Goal: Obtain resource: Download file/media

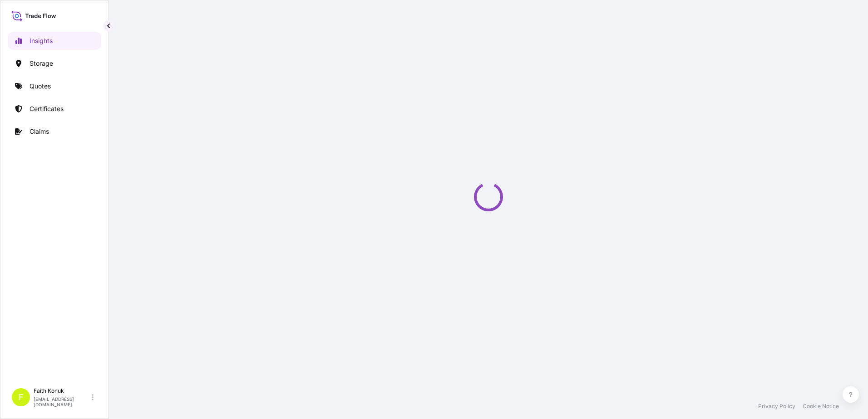
select select "2025"
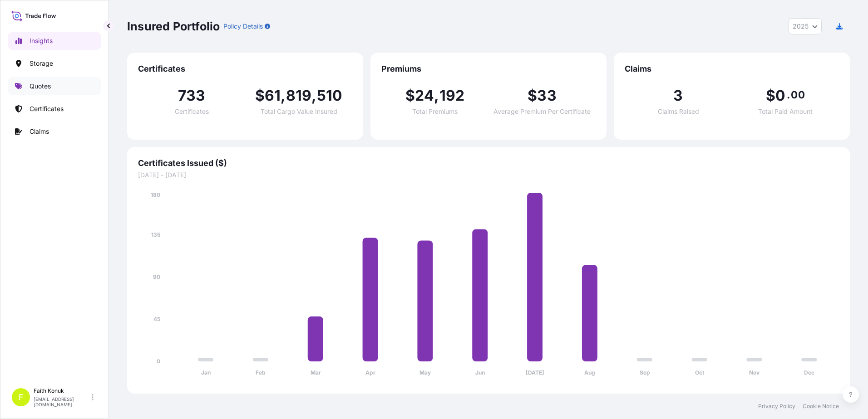
click at [60, 92] on link "Quotes" at bounding box center [54, 86] width 93 height 18
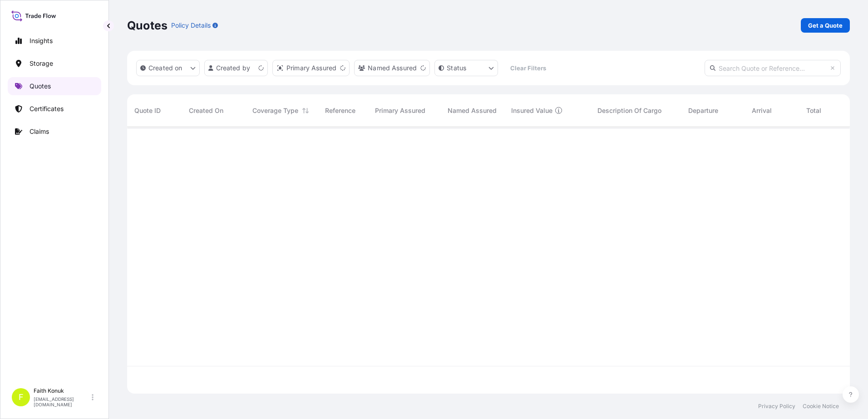
scroll to position [265, 716]
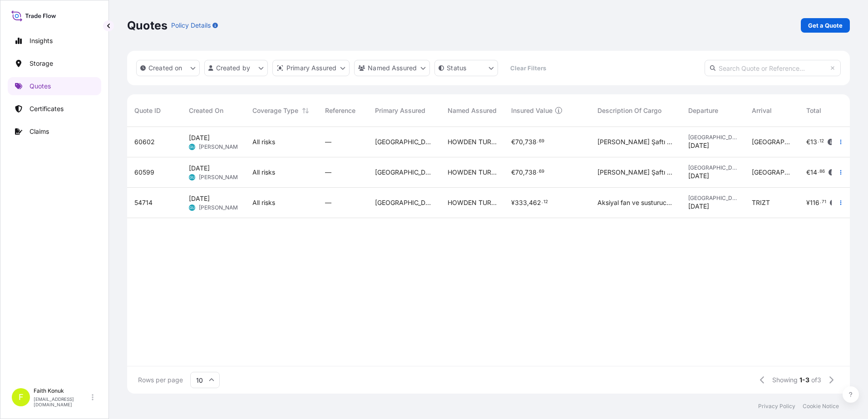
click at [141, 201] on span "54714" at bounding box center [143, 202] width 18 height 9
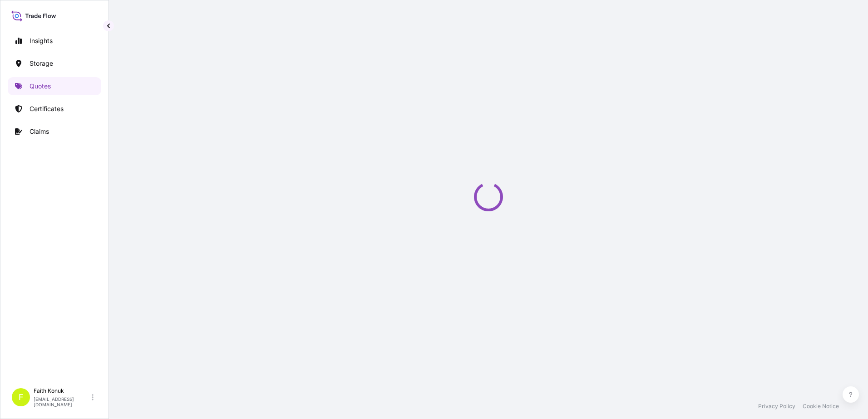
select select "Water"
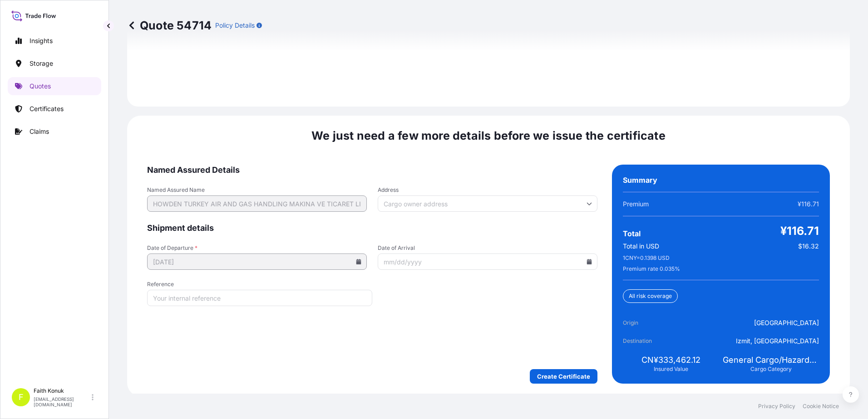
scroll to position [1339, 0]
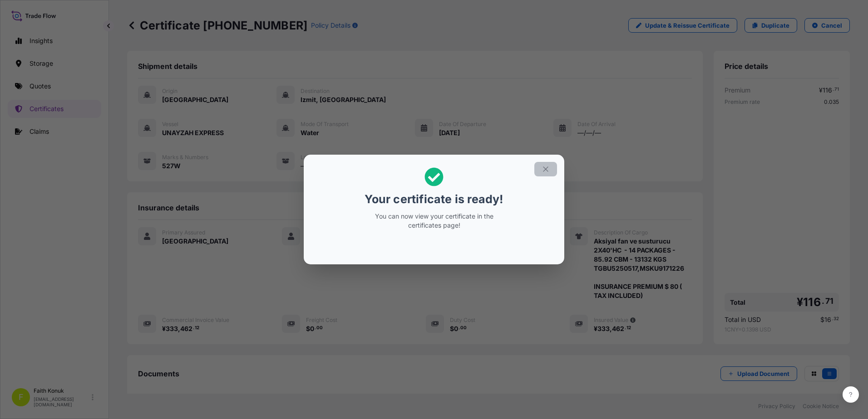
click at [546, 167] on icon "button" at bounding box center [545, 169] width 8 height 8
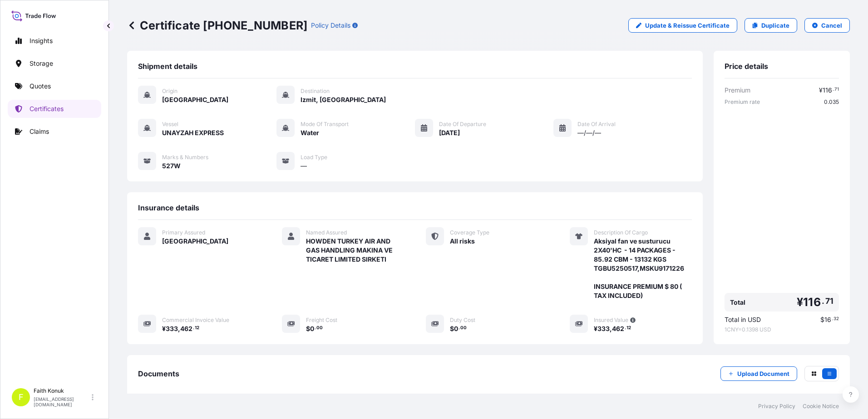
scroll to position [103, 0]
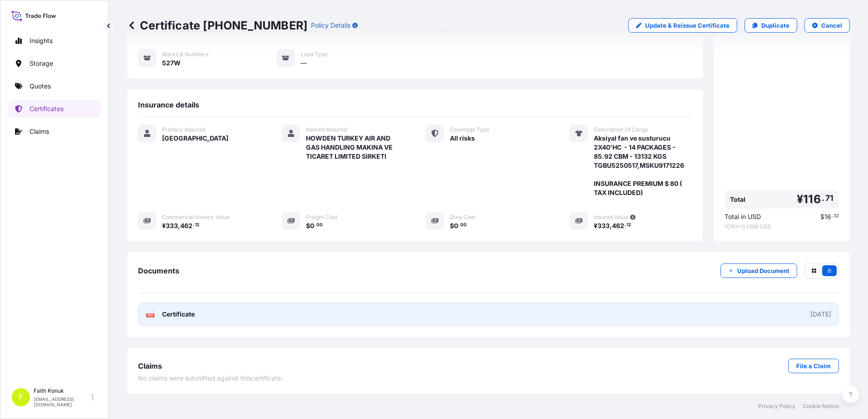
click at [151, 316] on text "PDF" at bounding box center [151, 315] width 6 height 3
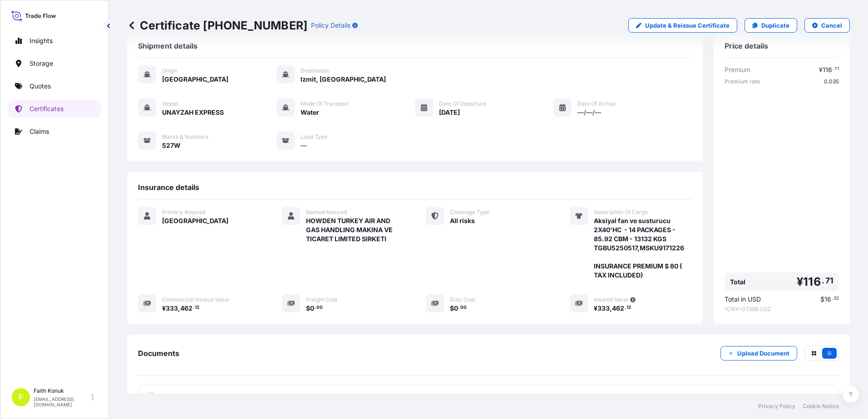
scroll to position [0, 0]
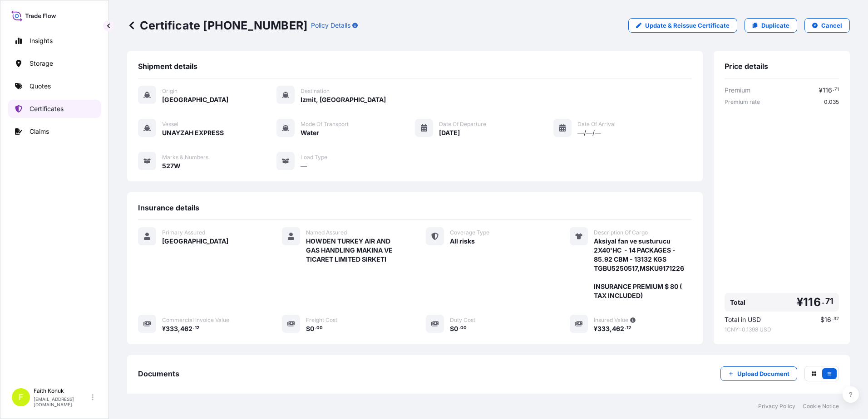
click at [47, 107] on p "Certificates" at bounding box center [47, 108] width 34 height 9
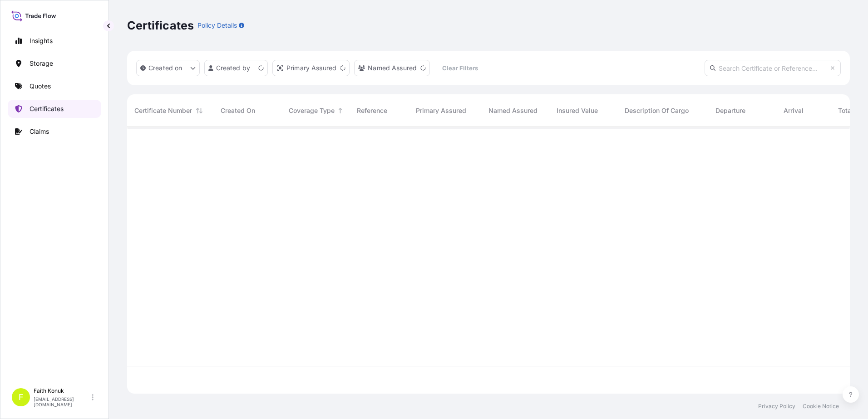
scroll to position [265, 716]
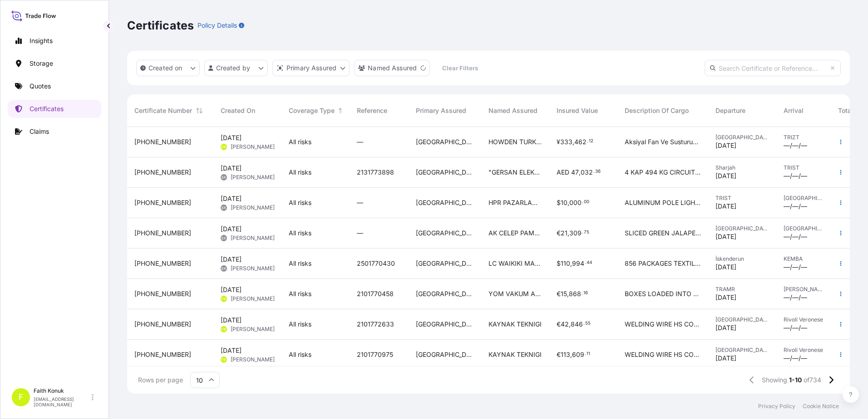
click at [741, 67] on input "text" at bounding box center [772, 68] width 136 height 16
paste input "31600-721"
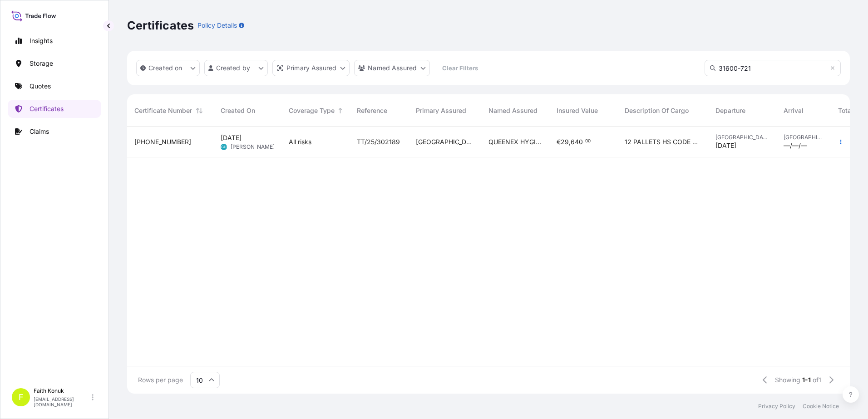
type input "31600-721"
click at [354, 142] on div "TT/25/302189" at bounding box center [378, 142] width 59 height 30
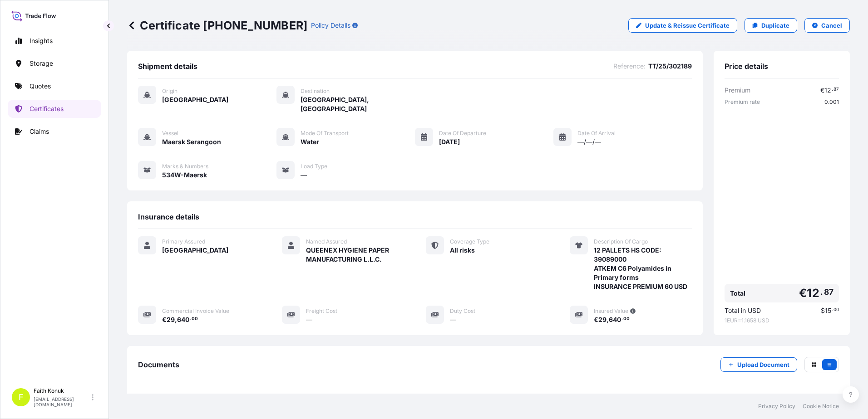
scroll to position [85, 0]
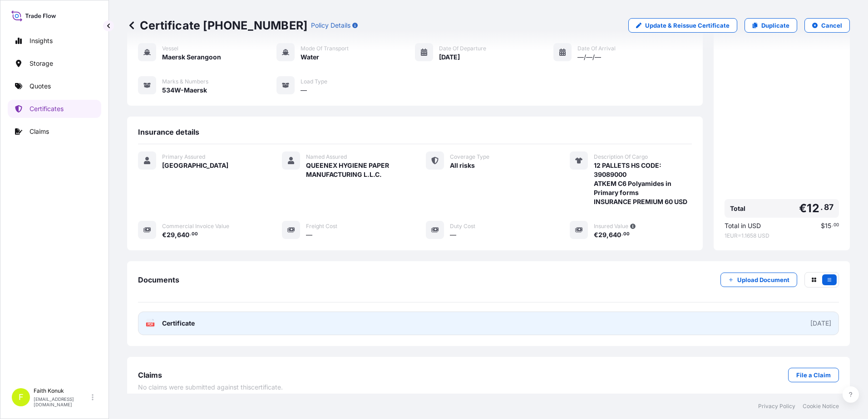
click at [163, 319] on span "Certificate" at bounding box center [178, 323] width 33 height 9
